Goal: Task Accomplishment & Management: Manage account settings

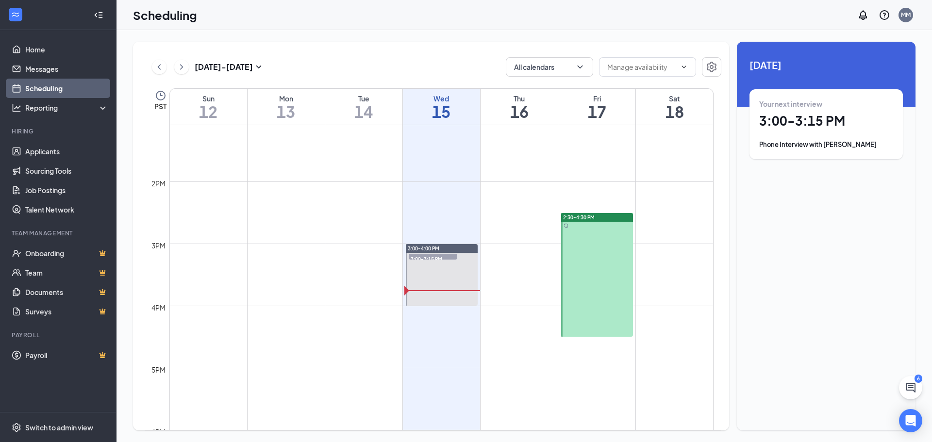
scroll to position [817, 0]
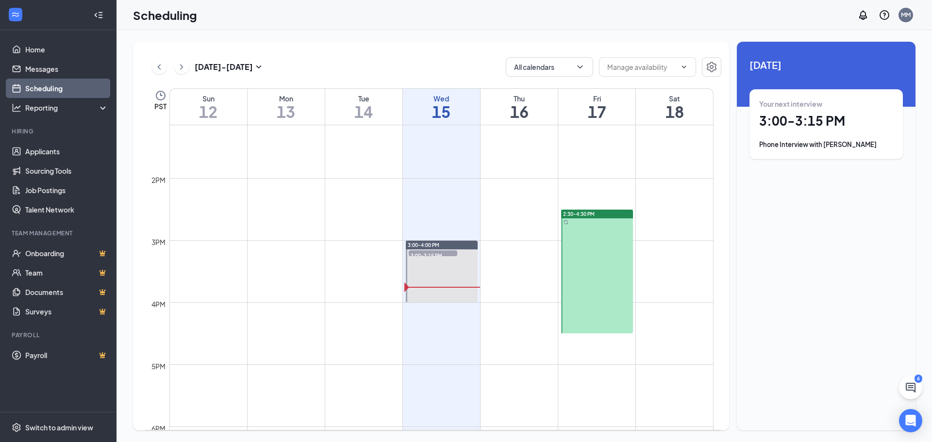
click at [609, 271] on div at bounding box center [597, 272] width 72 height 124
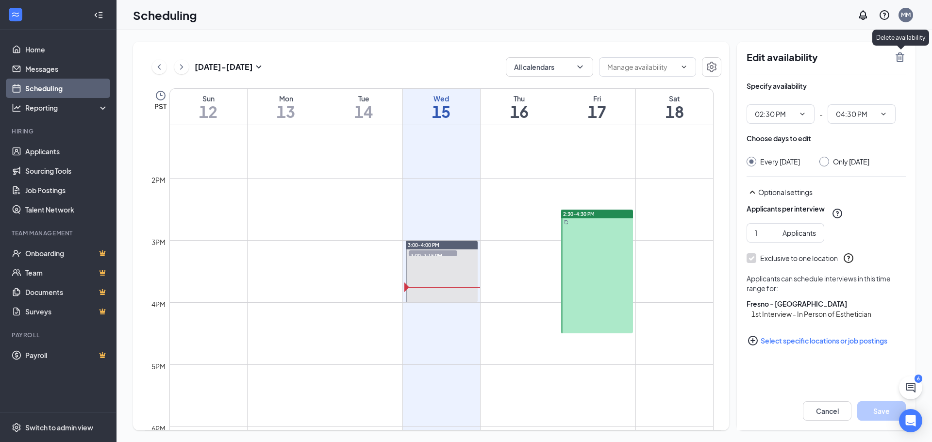
click at [898, 56] on icon "TrashOutline" at bounding box center [900, 57] width 12 height 12
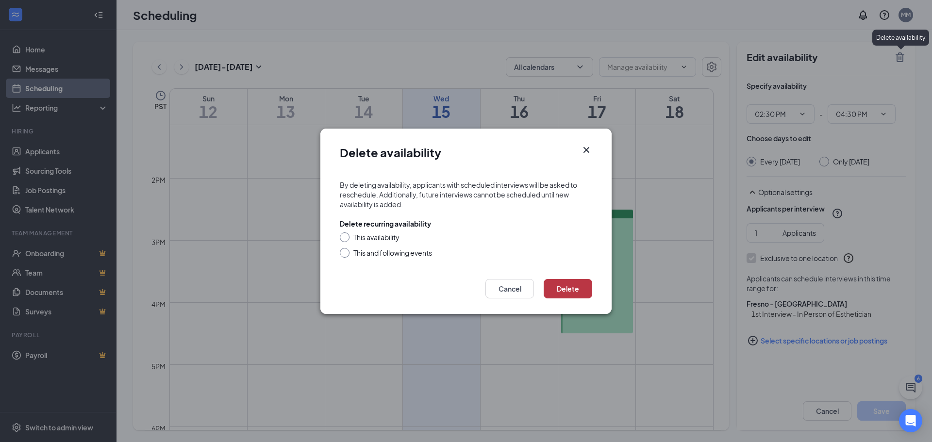
click at [573, 282] on button "Delete" at bounding box center [568, 288] width 49 height 19
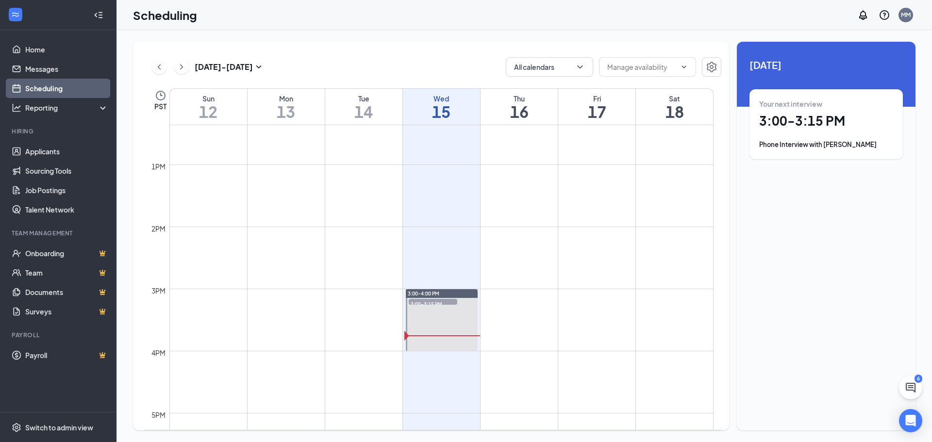
scroll to position [671, 0]
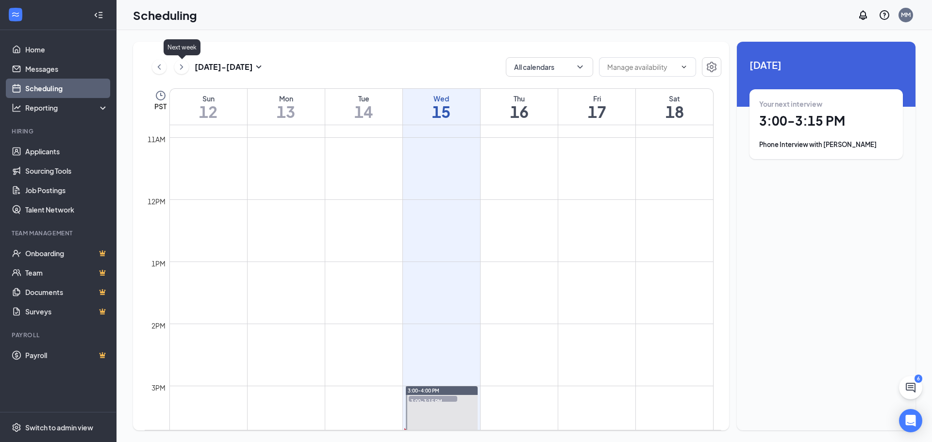
click at [180, 65] on icon "ChevronRight" at bounding box center [181, 66] width 3 height 5
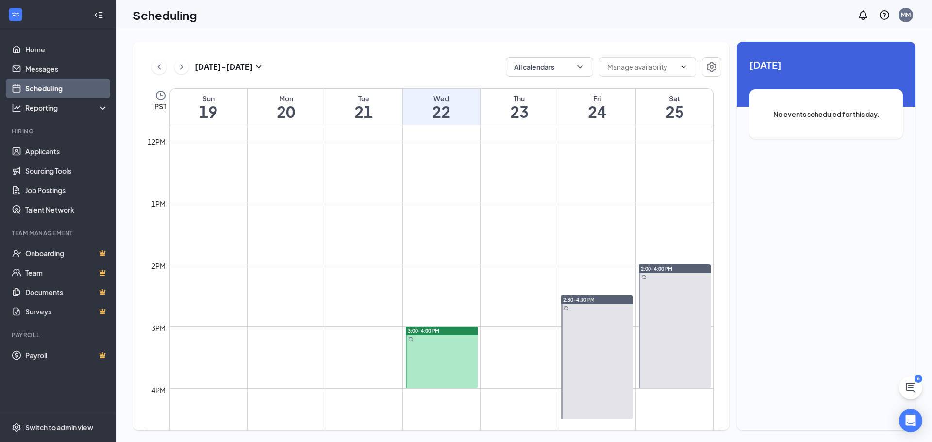
scroll to position [817, 0]
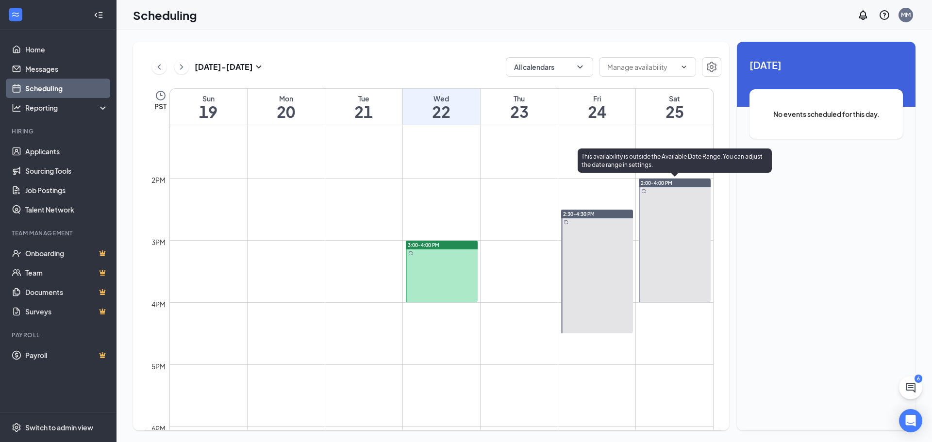
click at [689, 211] on div at bounding box center [675, 241] width 72 height 124
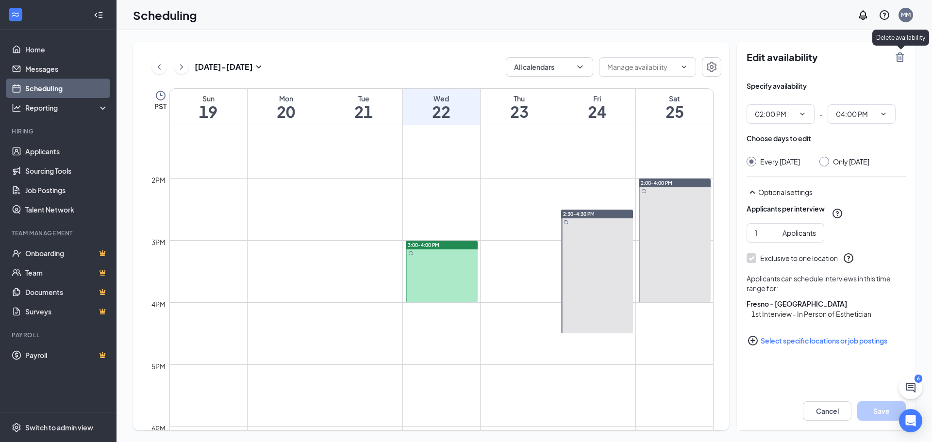
click at [901, 55] on icon "TrashOutline" at bounding box center [899, 57] width 9 height 10
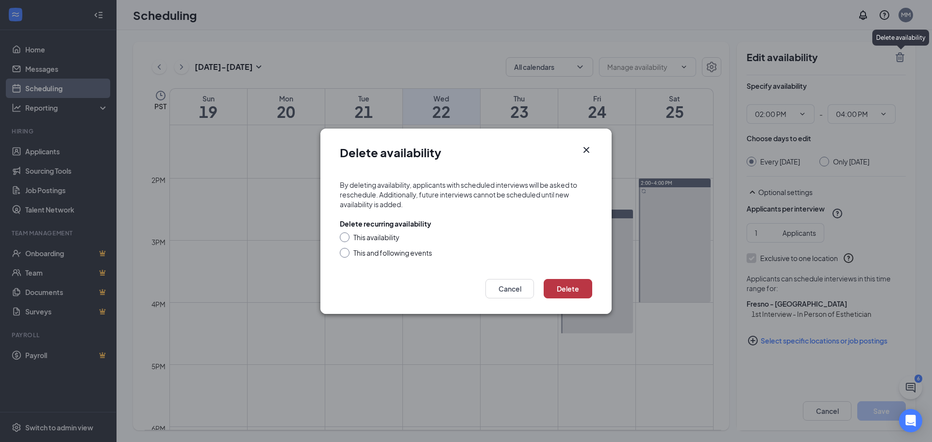
click at [566, 287] on button "Delete" at bounding box center [568, 288] width 49 height 19
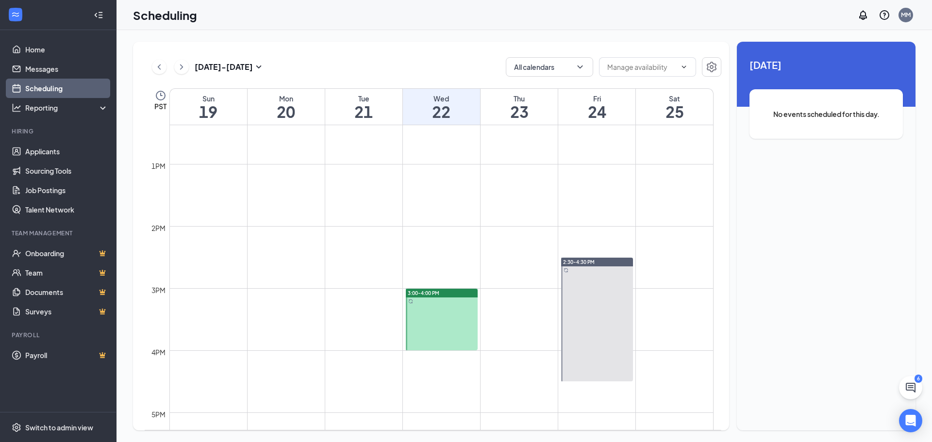
scroll to position [768, 0]
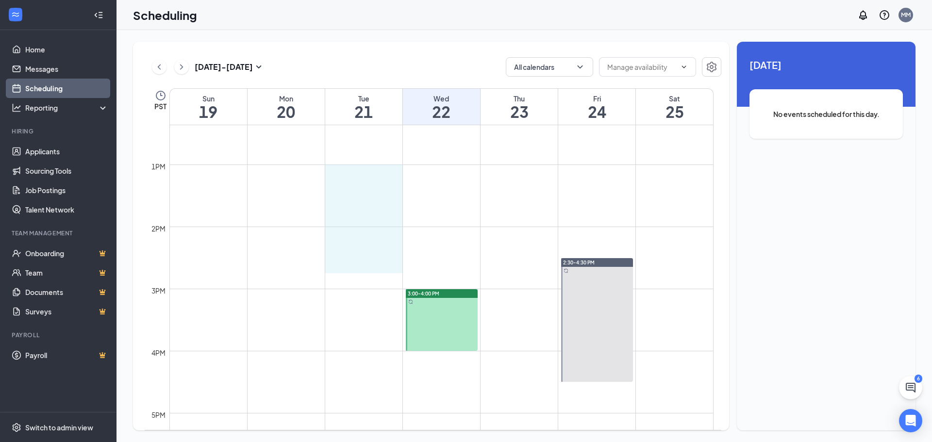
drag, startPoint x: 344, startPoint y: 170, endPoint x: 345, endPoint y: 258, distance: 87.9
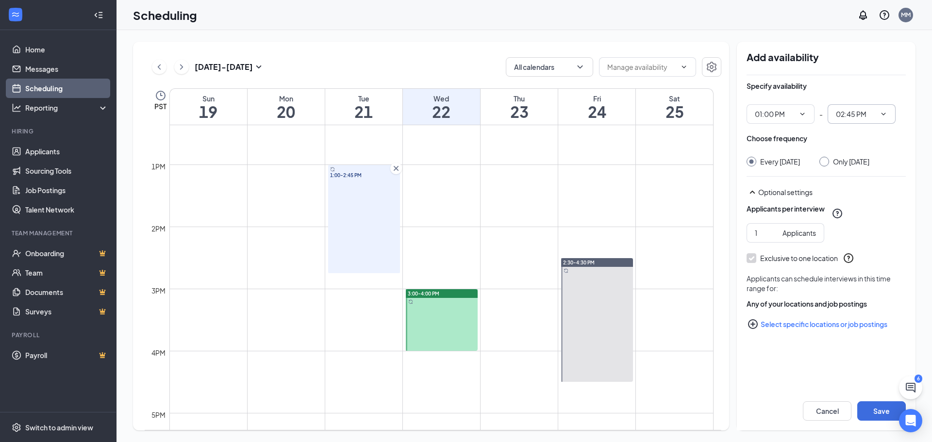
click at [885, 114] on icon "ChevronDown" at bounding box center [883, 114] width 4 height 2
click at [858, 228] on div "04:00 PM" at bounding box center [857, 228] width 29 height 11
type input "04:00 PM"
click at [826, 161] on input "Only [DATE]" at bounding box center [822, 160] width 7 height 7
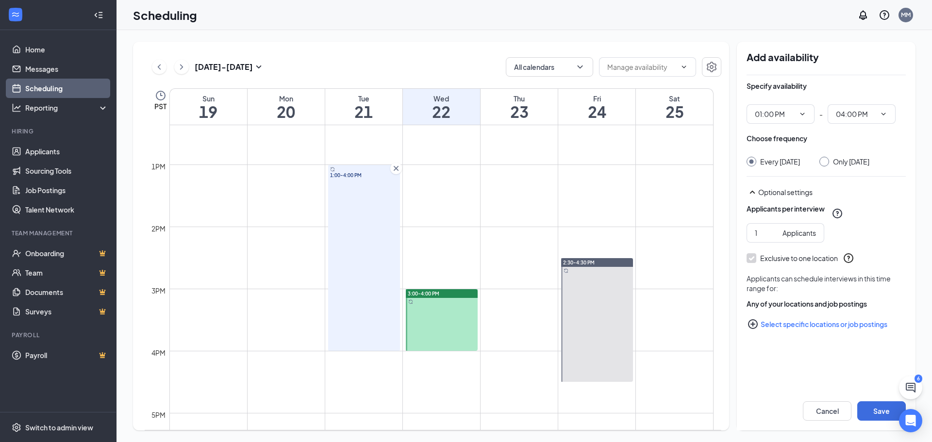
radio input "true"
radio input "false"
click at [789, 334] on button "Select specific locations or job postings" at bounding box center [825, 324] width 159 height 19
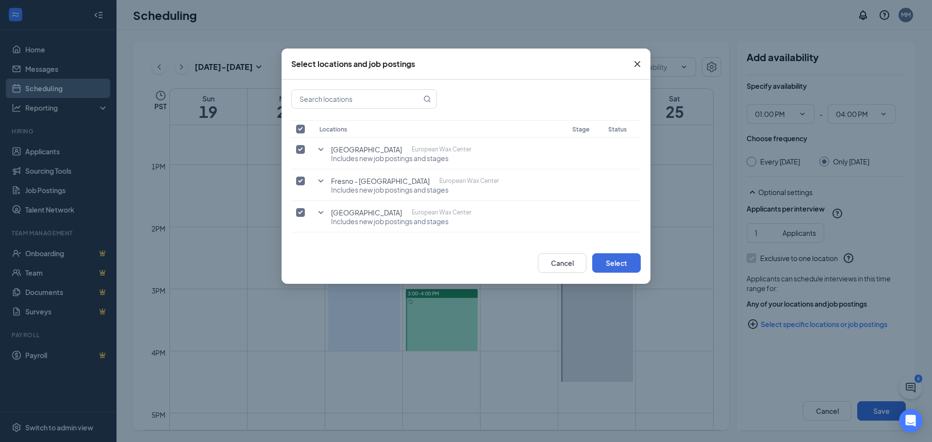
click at [301, 129] on input "checkbox" at bounding box center [300, 129] width 9 height 9
checkbox input "false"
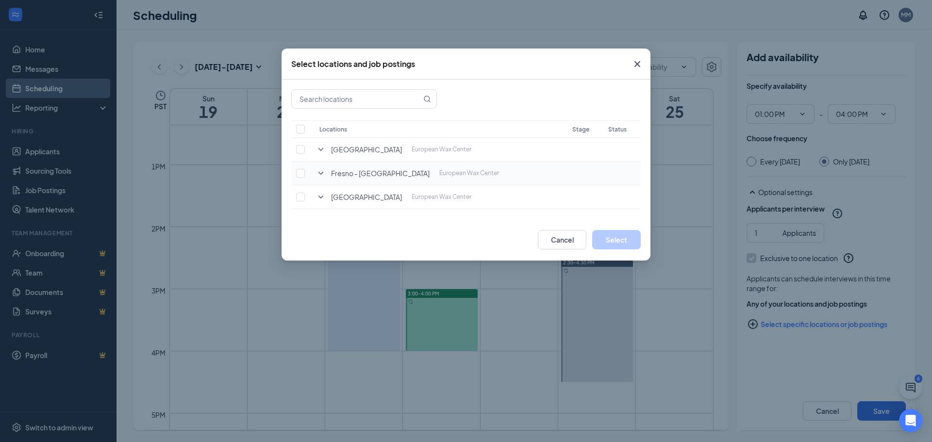
click at [320, 171] on icon "SmallChevronDown" at bounding box center [321, 173] width 12 height 12
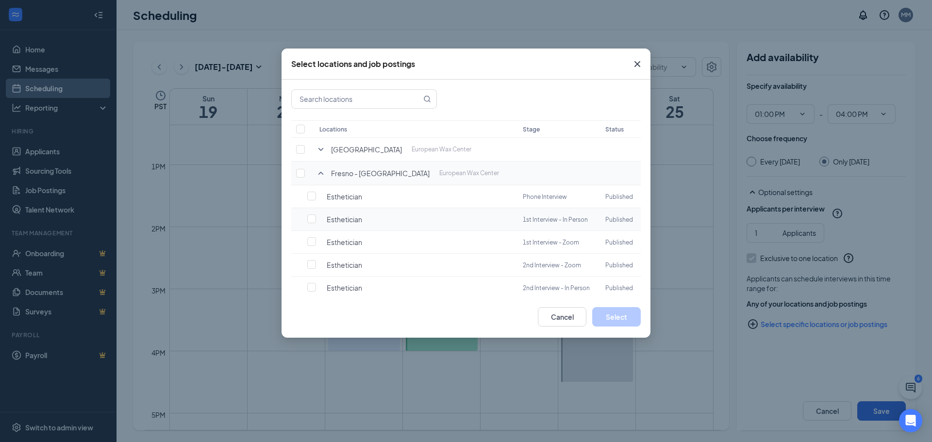
click at [304, 219] on td at bounding box center [302, 219] width 23 height 23
click at [309, 219] on input "checkbox" at bounding box center [311, 219] width 9 height 9
checkbox input "false"
checkbox input "true"
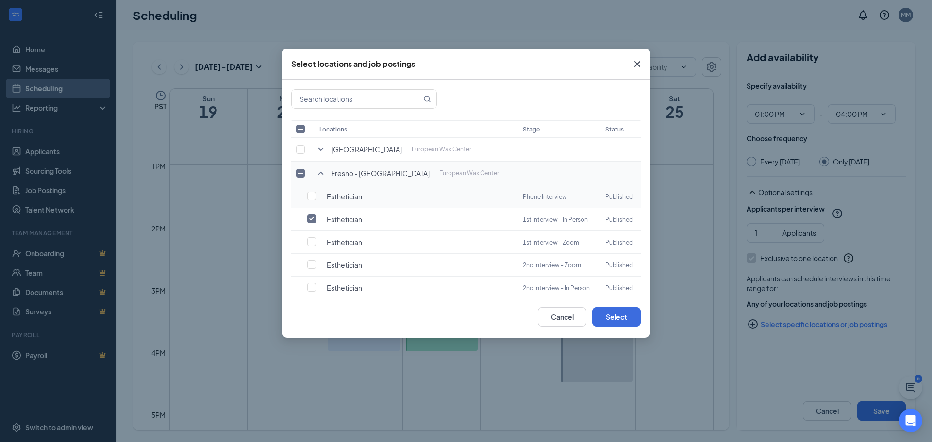
click at [309, 202] on td at bounding box center [302, 196] width 23 height 23
click at [309, 198] on input "checkbox" at bounding box center [311, 196] width 9 height 9
checkbox input "true"
click at [611, 317] on button "Select" at bounding box center [616, 316] width 49 height 19
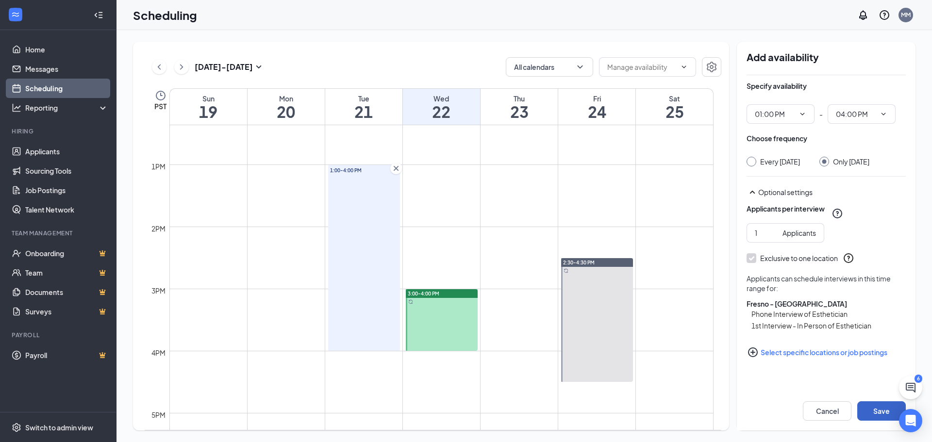
click at [868, 411] on button "Save" at bounding box center [881, 410] width 49 height 19
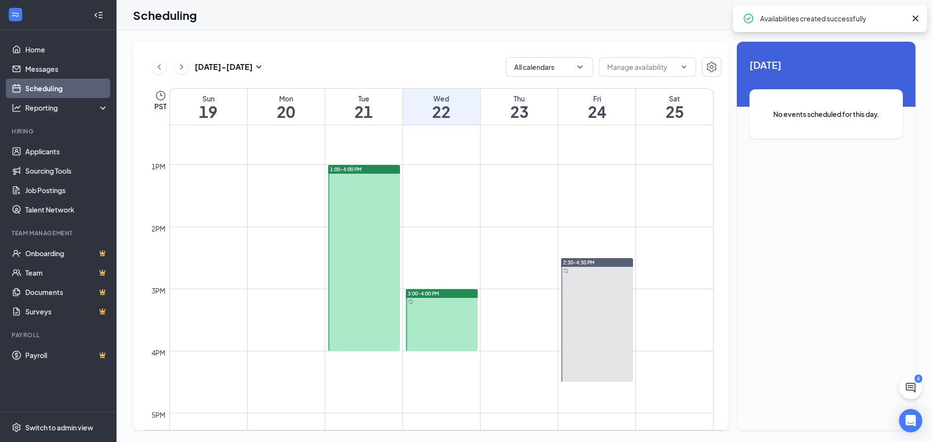
scroll to position [817, 0]
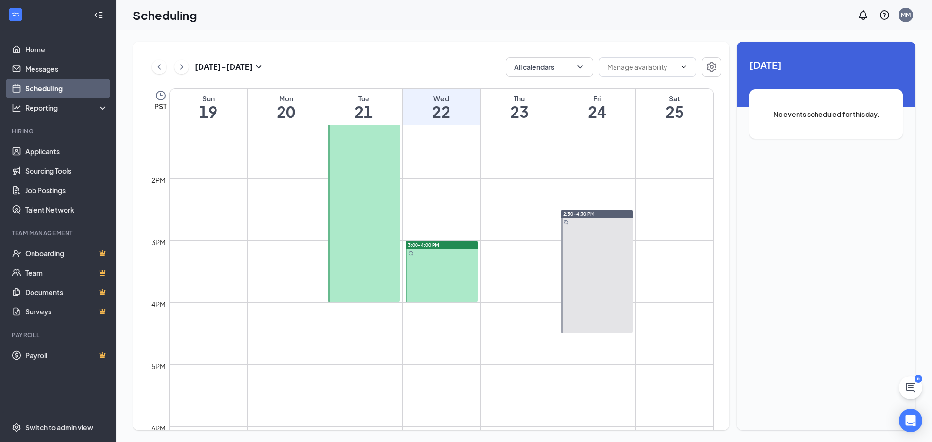
click at [442, 271] on div at bounding box center [442, 272] width 72 height 62
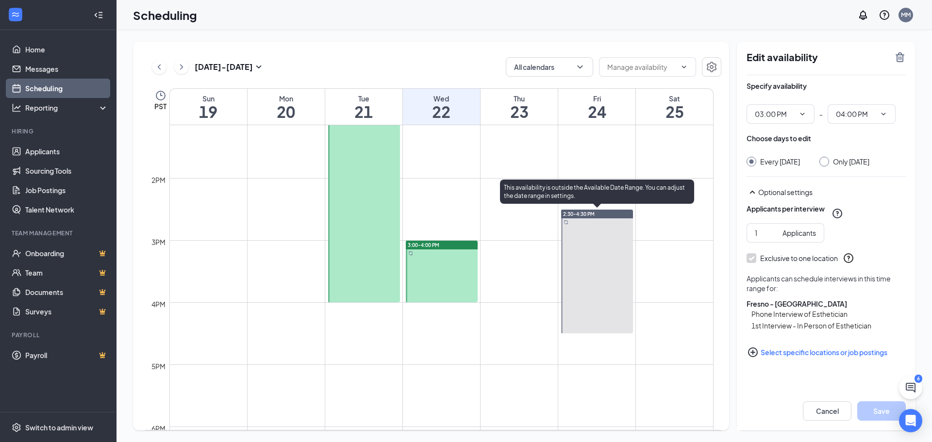
click at [580, 265] on div at bounding box center [597, 272] width 72 height 124
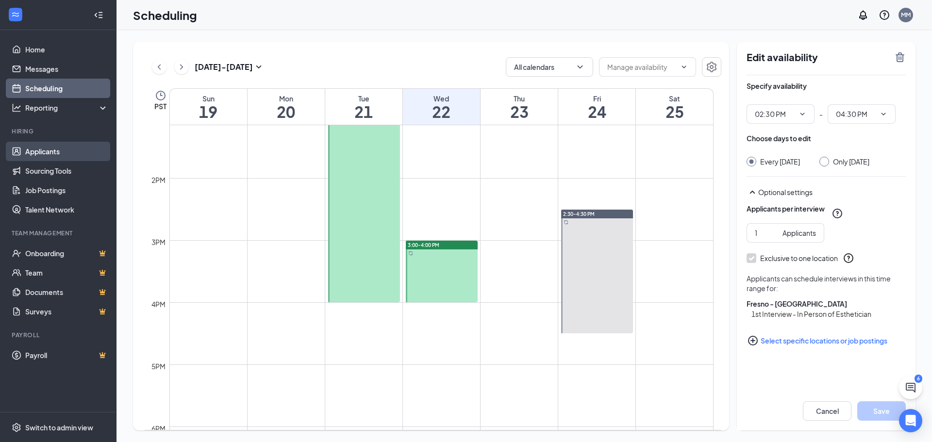
click at [55, 152] on link "Applicants" at bounding box center [66, 151] width 83 height 19
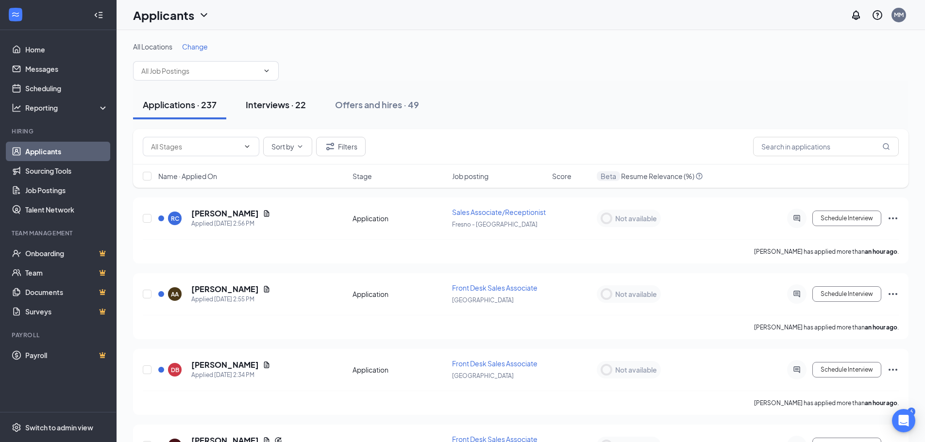
click at [257, 102] on div "Interviews · 22" at bounding box center [276, 105] width 60 height 12
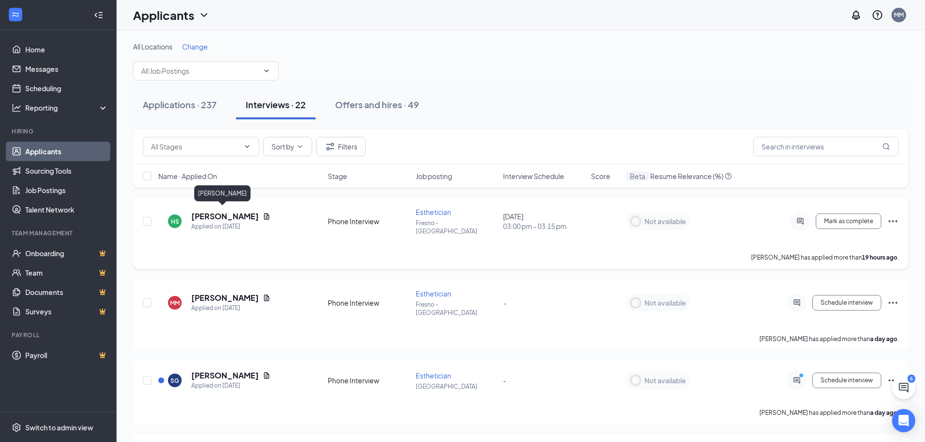
click at [230, 212] on h5 "Holli Simpson" at bounding box center [224, 216] width 67 height 11
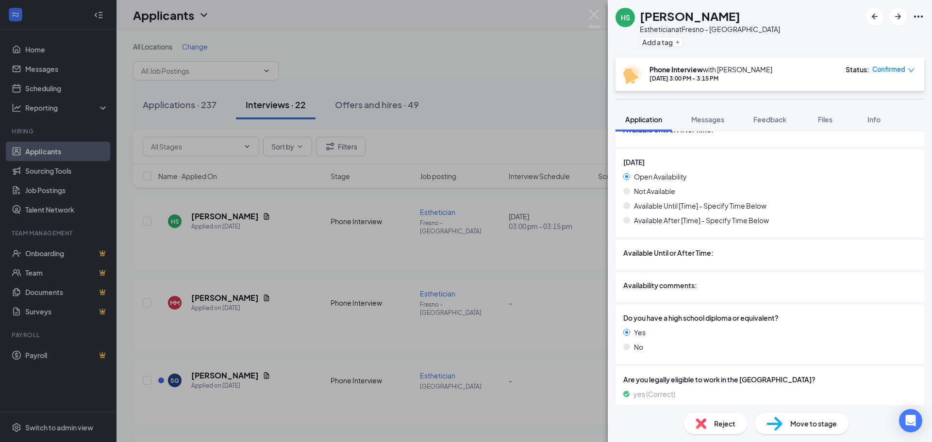
scroll to position [1398, 0]
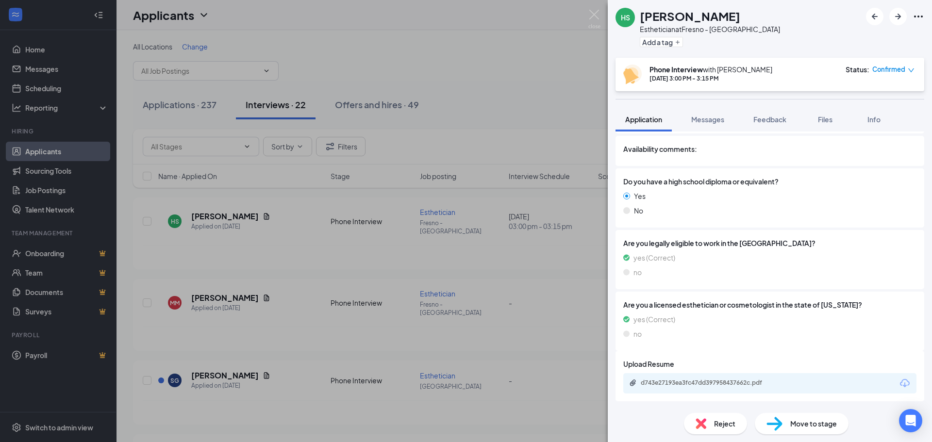
click at [791, 424] on span "Move to stage" at bounding box center [813, 423] width 47 height 11
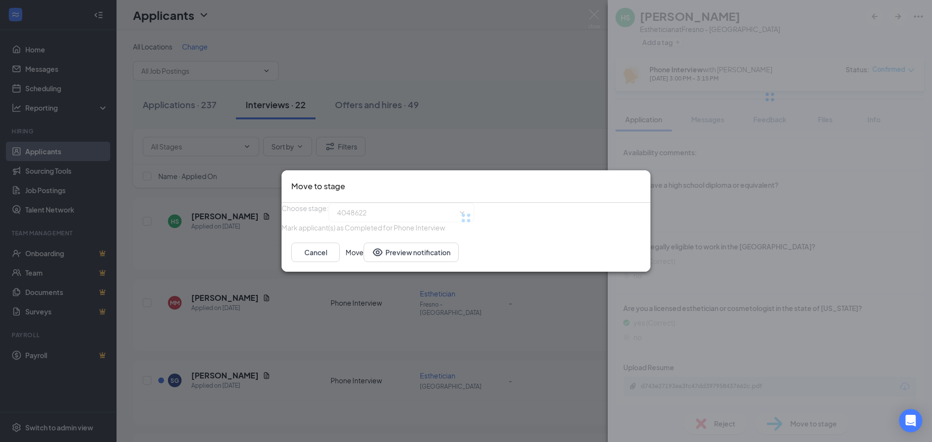
type input "1st Interview - In Person (next stage)"
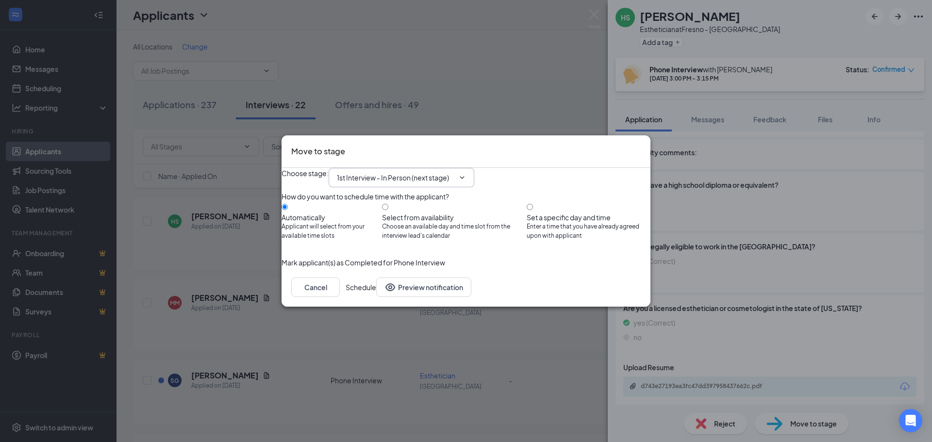
click at [375, 172] on input "1st Interview - In Person (next stage)" at bounding box center [395, 177] width 117 height 11
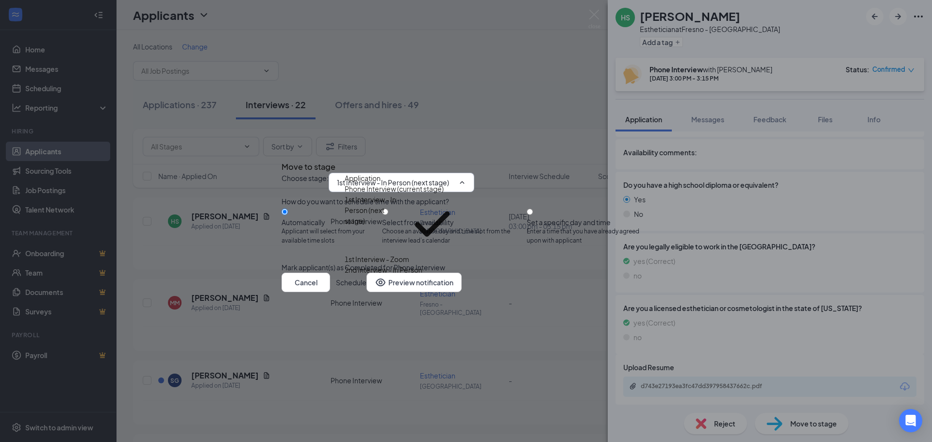
click at [366, 292] on button "Schedule" at bounding box center [351, 282] width 31 height 19
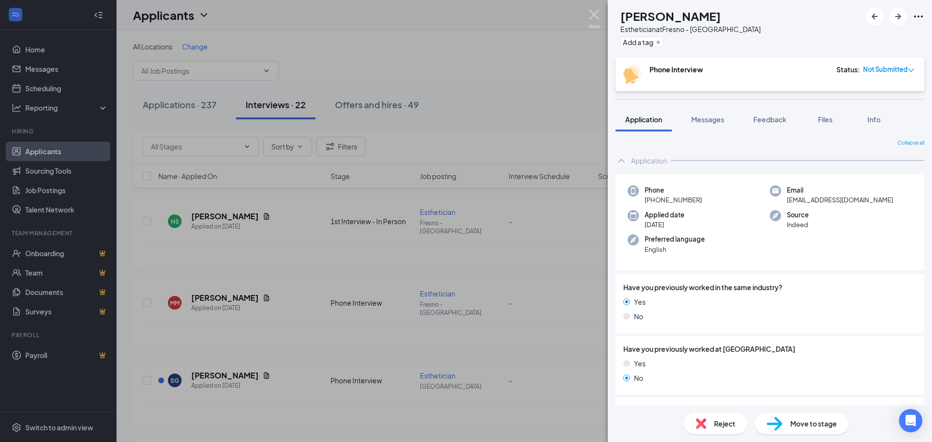
click at [591, 14] on img at bounding box center [594, 19] width 12 height 19
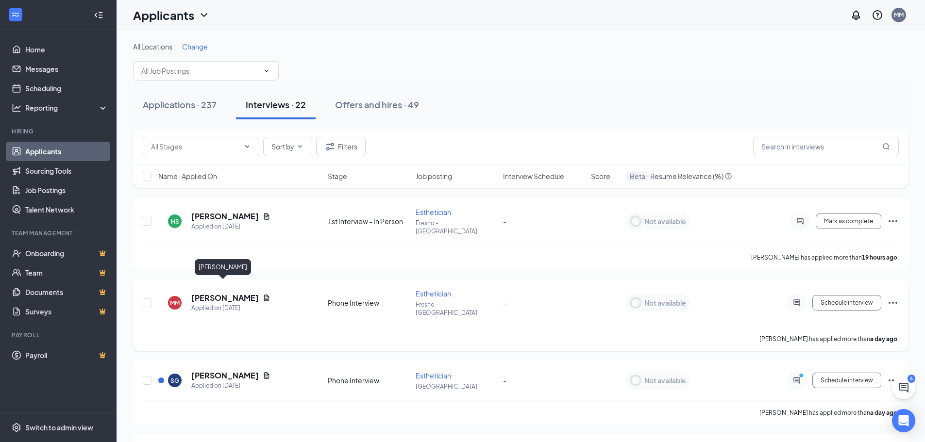
click at [232, 293] on h5 "Marcela Malo" at bounding box center [224, 298] width 67 height 11
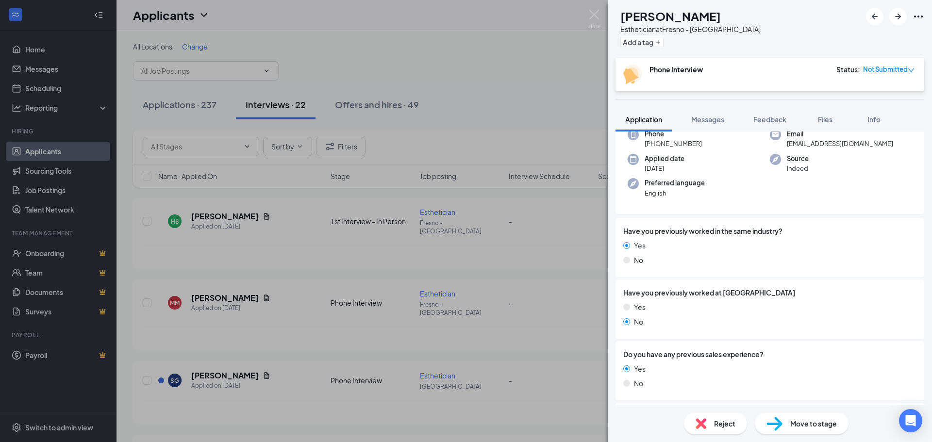
scroll to position [146, 0]
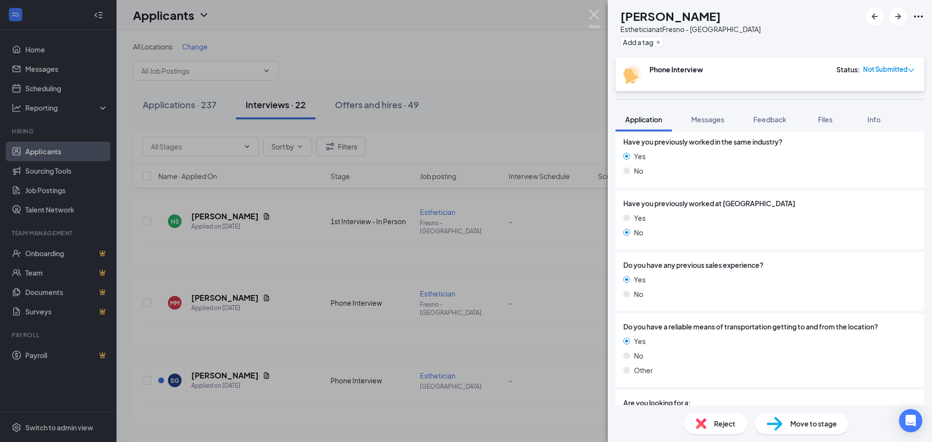
click at [596, 15] on img at bounding box center [594, 19] width 12 height 19
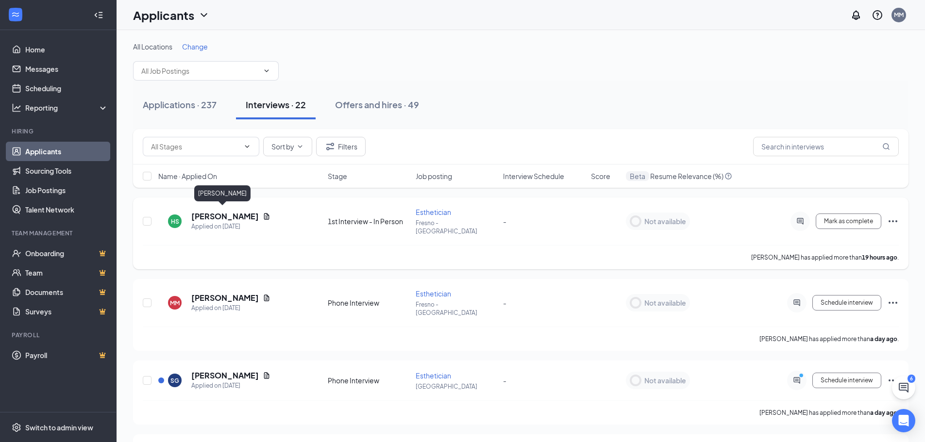
click at [213, 214] on h5 "Holli Simpson" at bounding box center [224, 216] width 67 height 11
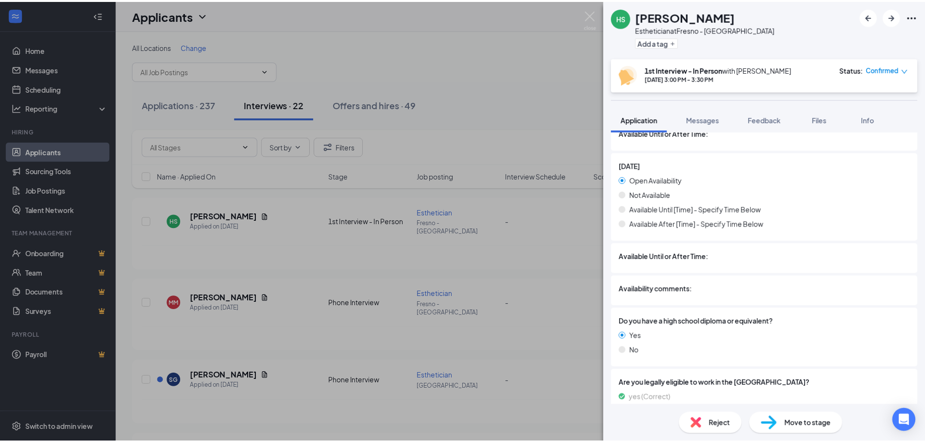
scroll to position [1204, 0]
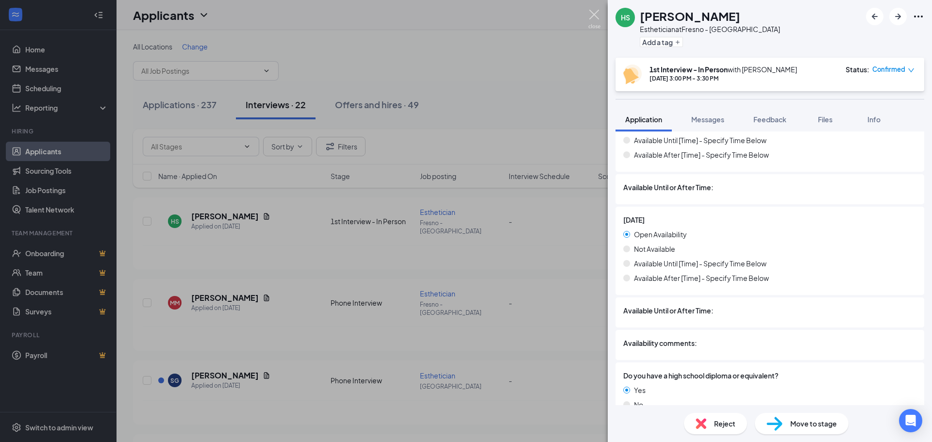
click at [591, 15] on img at bounding box center [594, 19] width 12 height 19
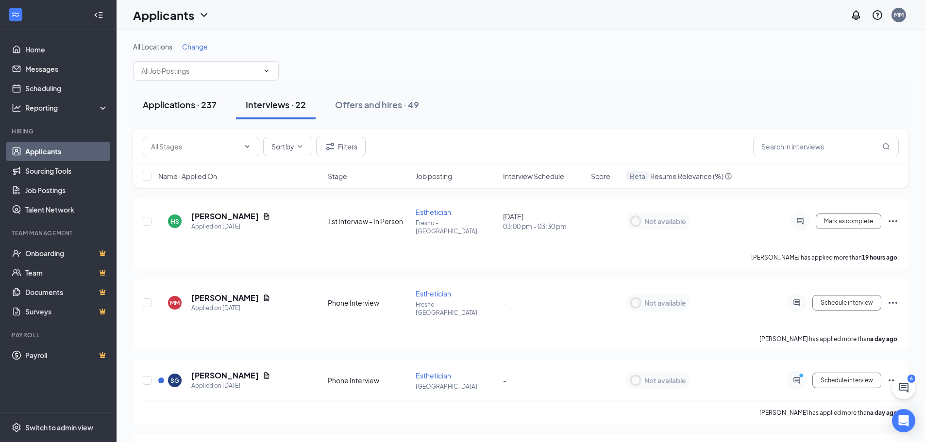
click at [175, 113] on button "Applications · 237" at bounding box center [179, 104] width 93 height 29
